Goal: Use online tool/utility: Utilize a website feature to perform a specific function

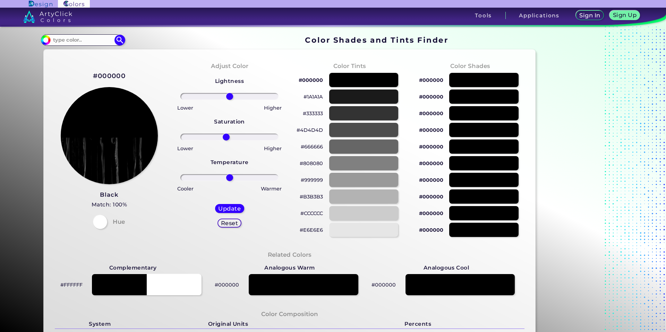
drag, startPoint x: 229, startPoint y: 137, endPoint x: 225, endPoint y: 133, distance: 5.9
type input "-7"
click at [225, 134] on input "range" at bounding box center [230, 137] width 98 height 7
drag, startPoint x: 229, startPoint y: 93, endPoint x: 220, endPoint y: 95, distance: 9.3
click at [220, 95] on input "range" at bounding box center [230, 96] width 98 height 7
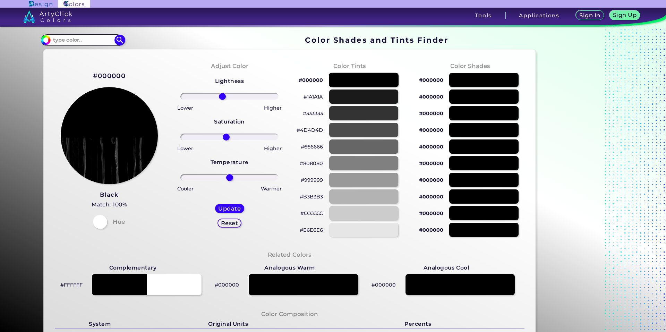
click at [363, 84] on div at bounding box center [364, 80] width 70 height 14
type input "0"
click at [73, 43] on input at bounding box center [83, 39] width 65 height 9
type input "34g67h"
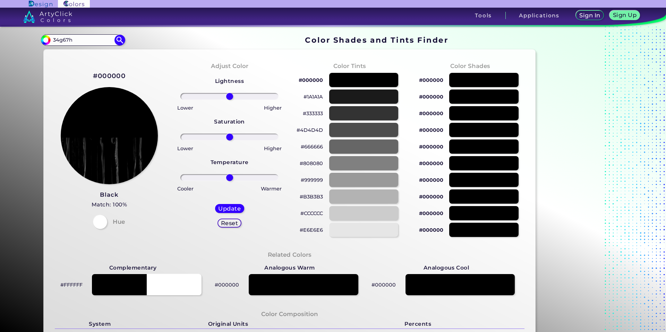
click at [161, 34] on section "#000000 34g67h Acadia ◉ Acid Green ◉ Aero Blue ◉ Alabaster ◉ Albescent White ◉ …" at bounding box center [290, 40] width 498 height 14
click at [118, 39] on img at bounding box center [120, 40] width 12 height 12
click at [231, 206] on h5 "Update" at bounding box center [229, 209] width 23 height 6
click at [373, 81] on div at bounding box center [364, 80] width 70 height 14
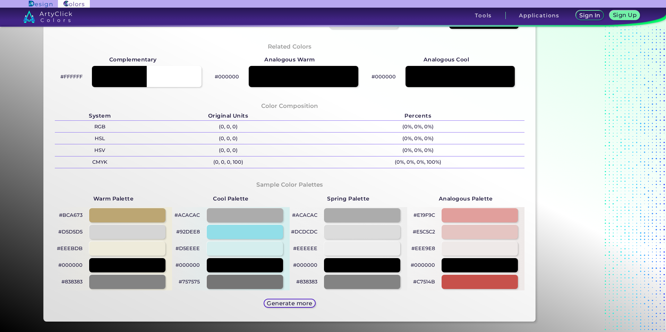
scroll to position [347, 0]
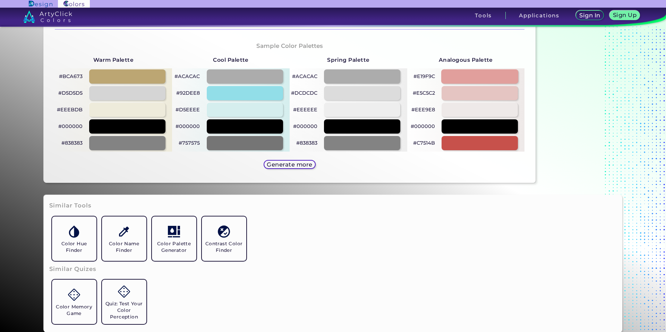
click at [496, 81] on div at bounding box center [480, 76] width 77 height 14
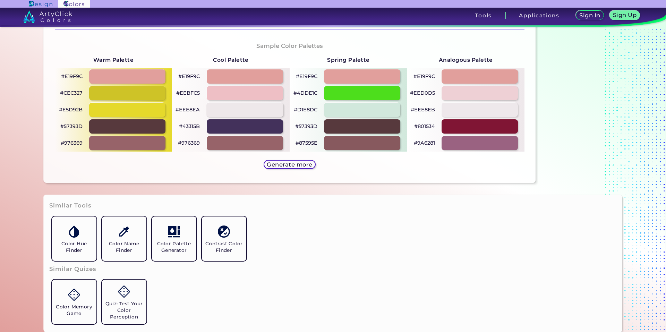
click at [247, 112] on div at bounding box center [245, 110] width 77 height 14
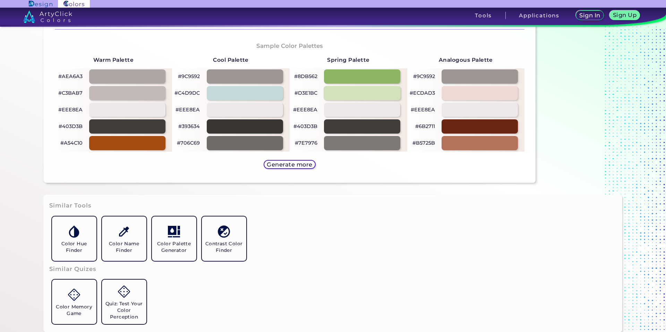
click at [348, 99] on div at bounding box center [362, 93] width 77 height 14
type input "#d3e1bc"
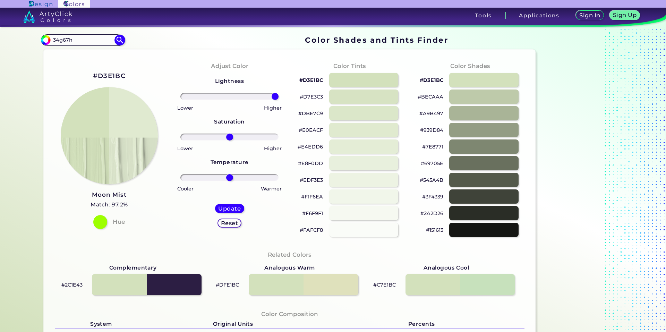
drag, startPoint x: 228, startPoint y: 96, endPoint x: 286, endPoint y: 95, distance: 58.0
type input "100"
click at [279, 95] on input "range" at bounding box center [230, 96] width 98 height 7
drag, startPoint x: 228, startPoint y: 136, endPoint x: 279, endPoint y: 142, distance: 51.0
type input "100"
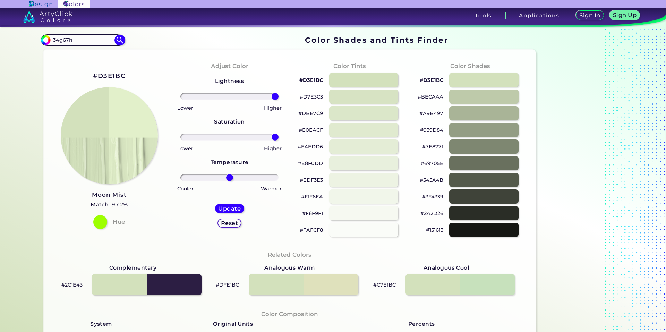
click at [279, 141] on input "range" at bounding box center [230, 137] width 98 height 7
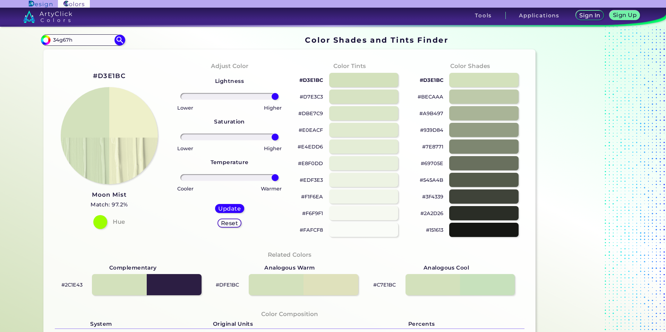
drag, startPoint x: 228, startPoint y: 178, endPoint x: 281, endPoint y: 194, distance: 55.5
type input "100"
click at [279, 181] on input "range" at bounding box center [230, 177] width 98 height 7
click at [234, 207] on h5 "Update" at bounding box center [230, 209] width 22 height 6
type input "#eef0ca"
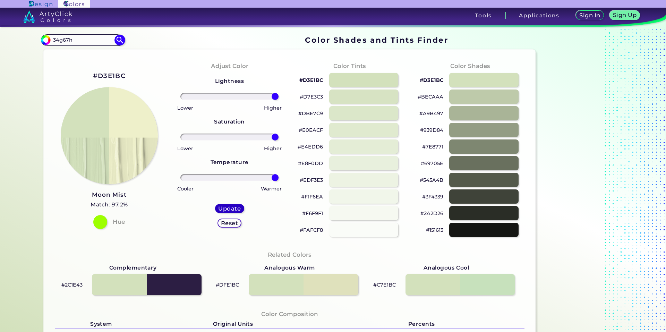
type input "0"
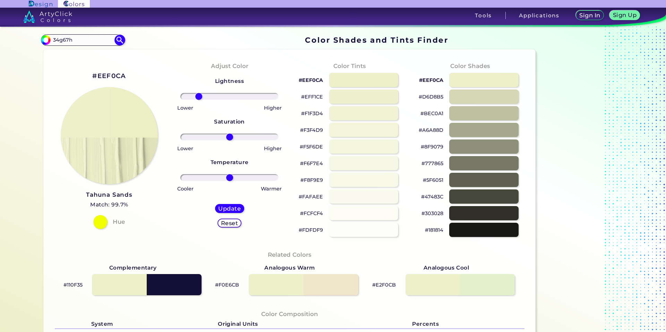
drag, startPoint x: 225, startPoint y: 94, endPoint x: 198, endPoint y: 93, distance: 27.1
type input "-67"
click at [198, 93] on input "range" at bounding box center [230, 96] width 98 height 7
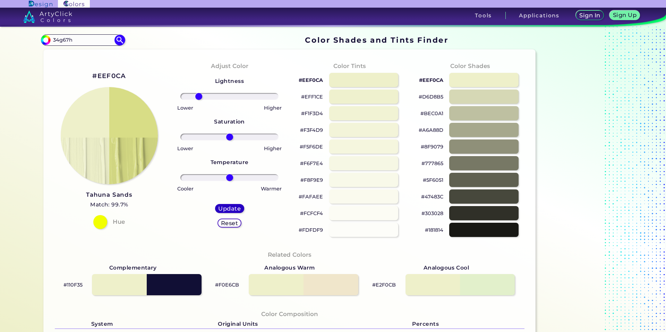
click at [229, 209] on h5 "Update" at bounding box center [229, 208] width 20 height 5
type input "#d8dd86"
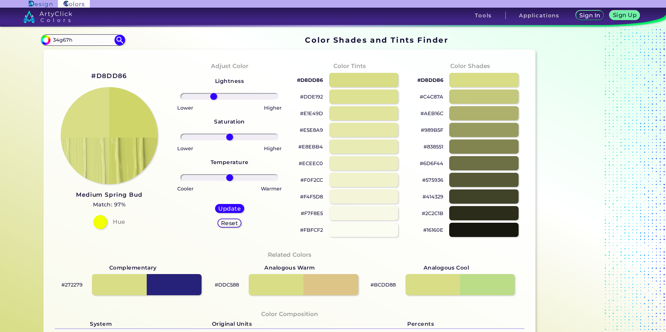
drag, startPoint x: 227, startPoint y: 95, endPoint x: 212, endPoint y: 92, distance: 15.2
type input "-35"
click at [212, 93] on input "range" at bounding box center [230, 96] width 98 height 7
drag, startPoint x: 227, startPoint y: 138, endPoint x: 261, endPoint y: 139, distance: 33.7
type input "72"
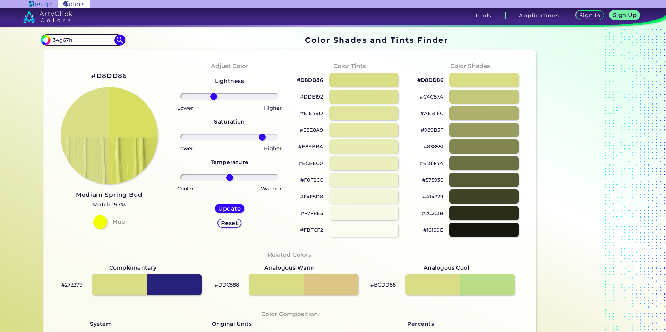
click at [261, 139] on input "range" at bounding box center [230, 137] width 98 height 7
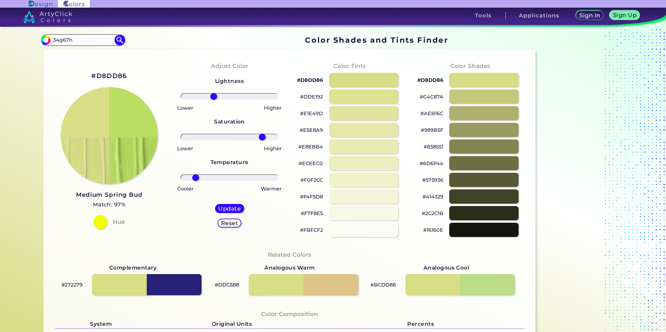
drag, startPoint x: 226, startPoint y: 176, endPoint x: 194, endPoint y: 176, distance: 32.3
type input "-74"
click at [194, 176] on input "range" at bounding box center [230, 177] width 98 height 7
click at [231, 204] on div "Update Reset" at bounding box center [230, 216] width 40 height 35
click at [231, 206] on h5 "Update" at bounding box center [229, 208] width 20 height 5
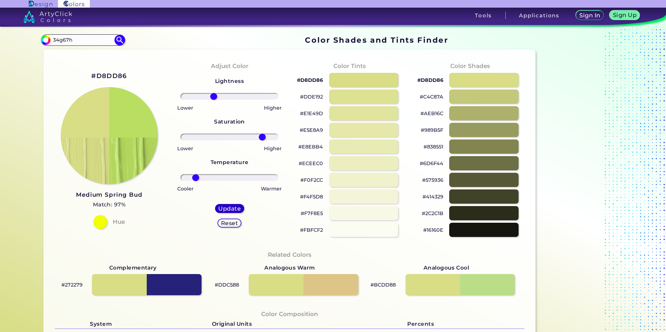
type input "#b9de61"
type input "0"
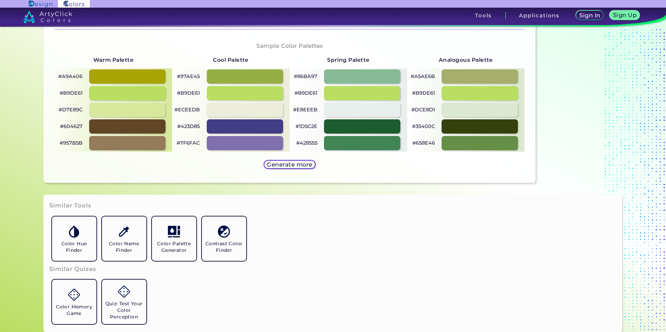
scroll to position [451, 0]
